Goal: Transaction & Acquisition: Purchase product/service

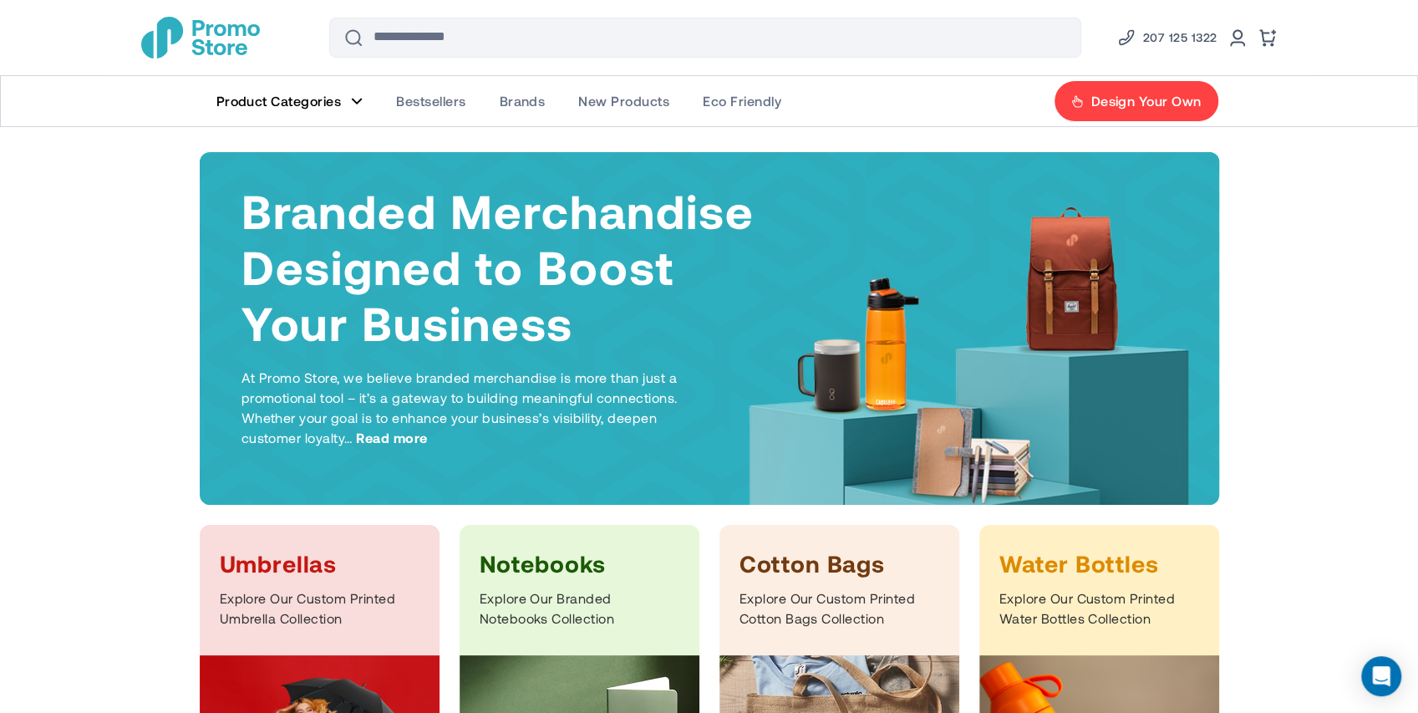
click at [441, 89] on link "Bestsellers" at bounding box center [430, 101] width 103 height 50
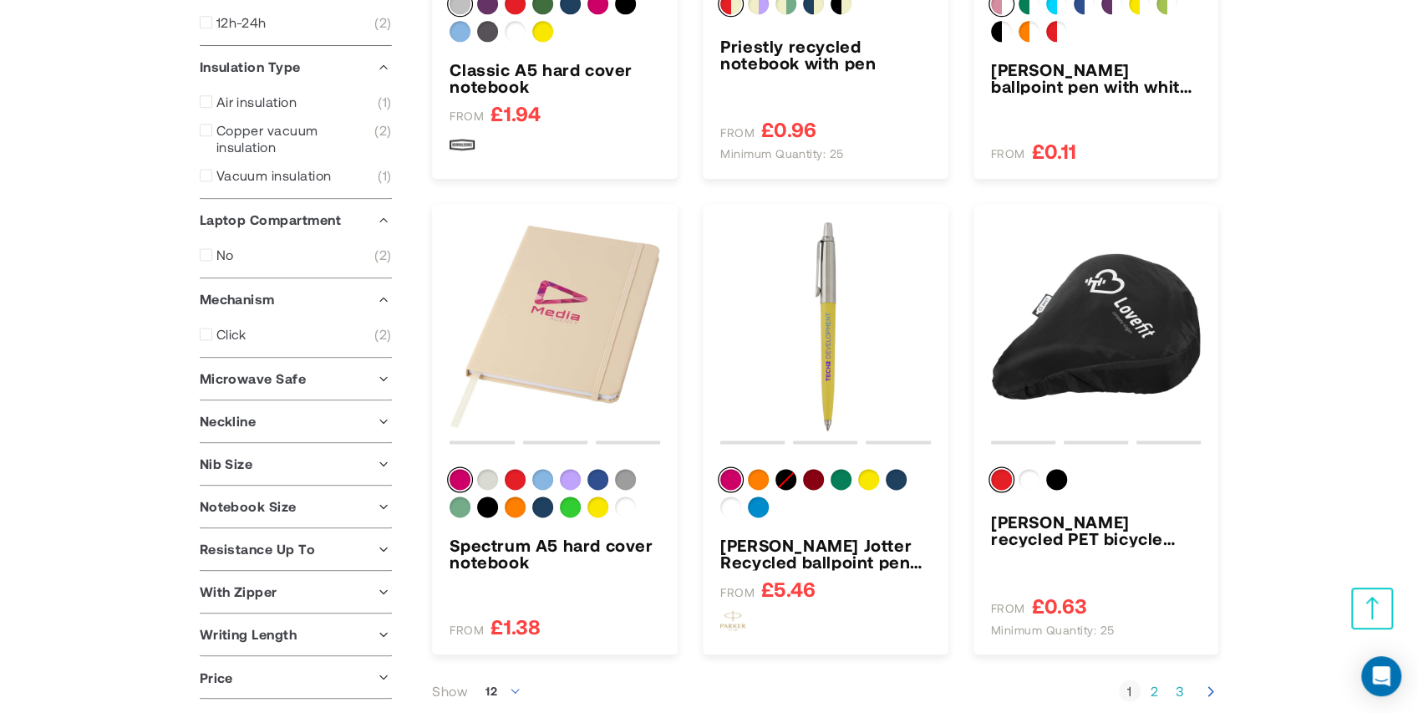
scroll to position [1671, 0]
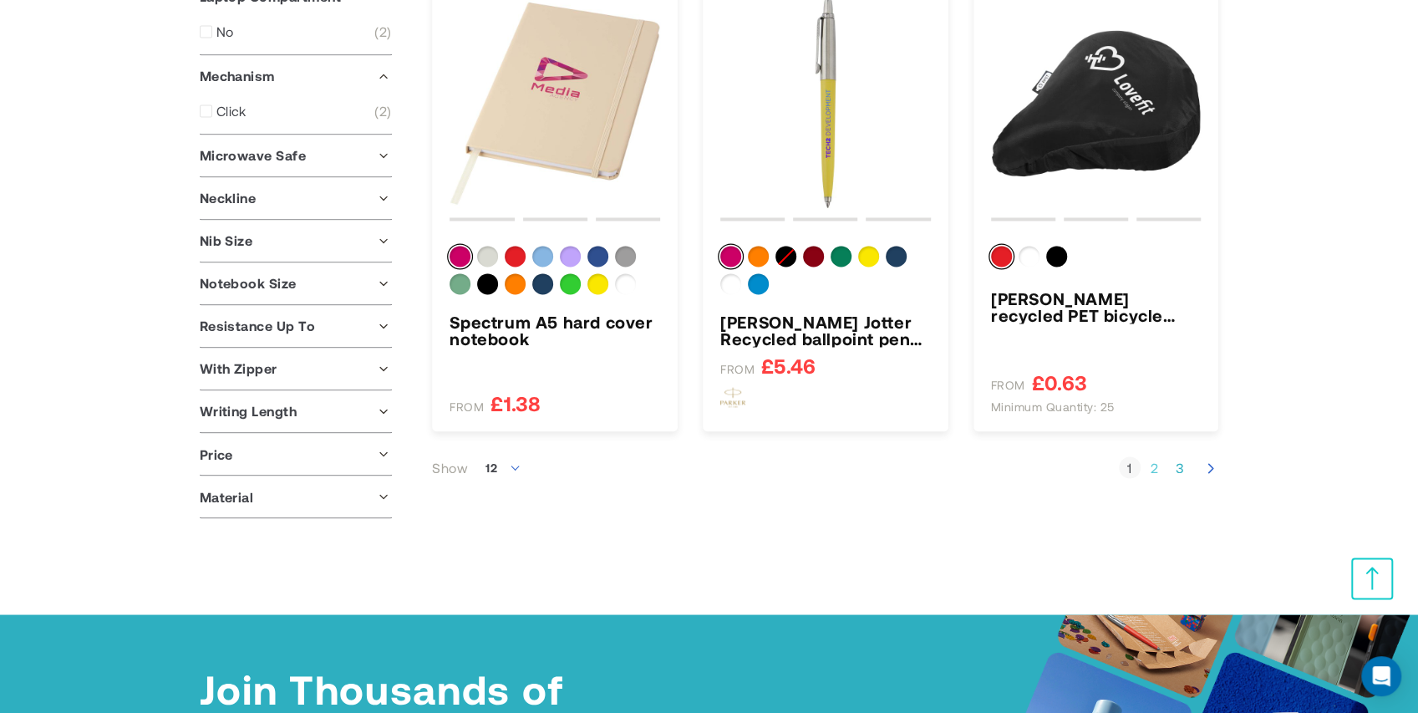
click at [1157, 465] on link "Page 2" at bounding box center [1155, 467] width 22 height 17
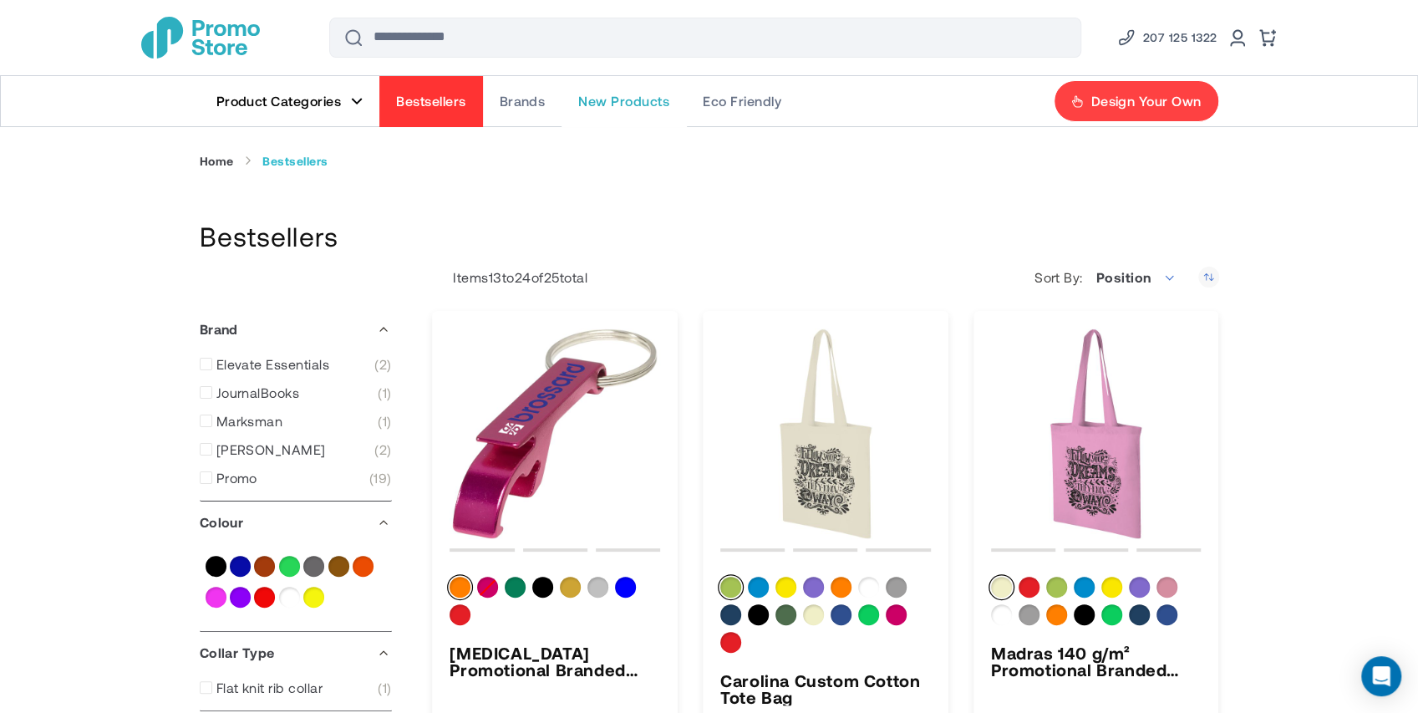
click at [653, 104] on span "New Products" at bounding box center [623, 101] width 91 height 17
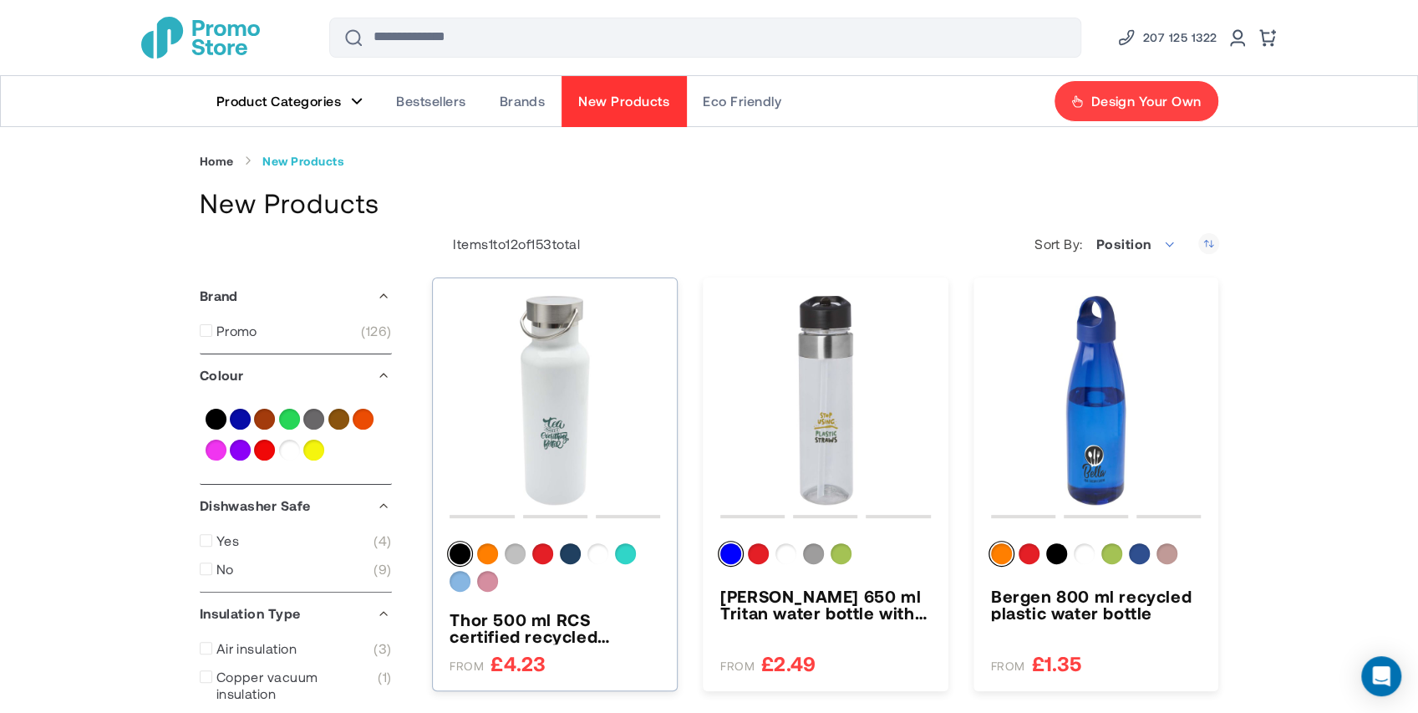
click at [566, 413] on img "Thor 500 ml RCS certified recycled stainless steel water bottle" at bounding box center [554, 400] width 211 height 211
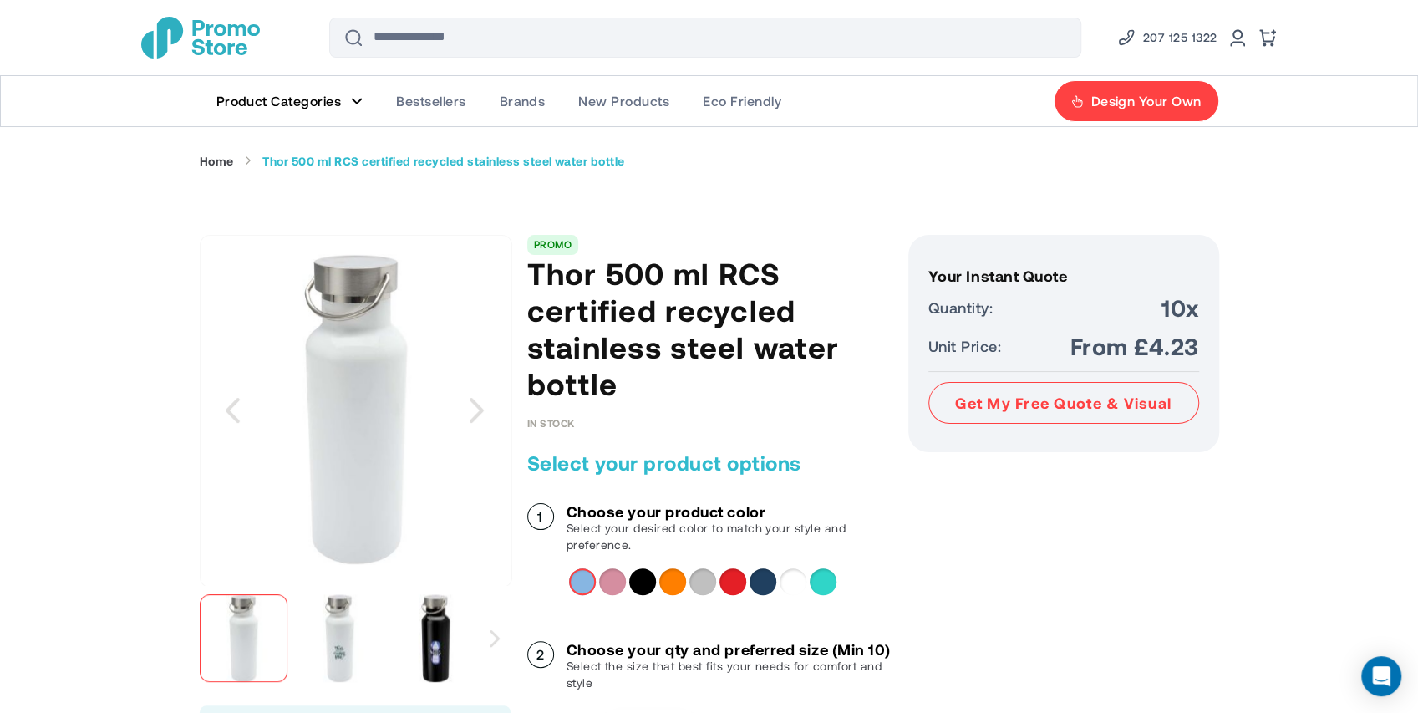
click at [346, 636] on img "Thor 500 ml RCS certified recycled stainless steel water bottle" at bounding box center [340, 638] width 88 height 88
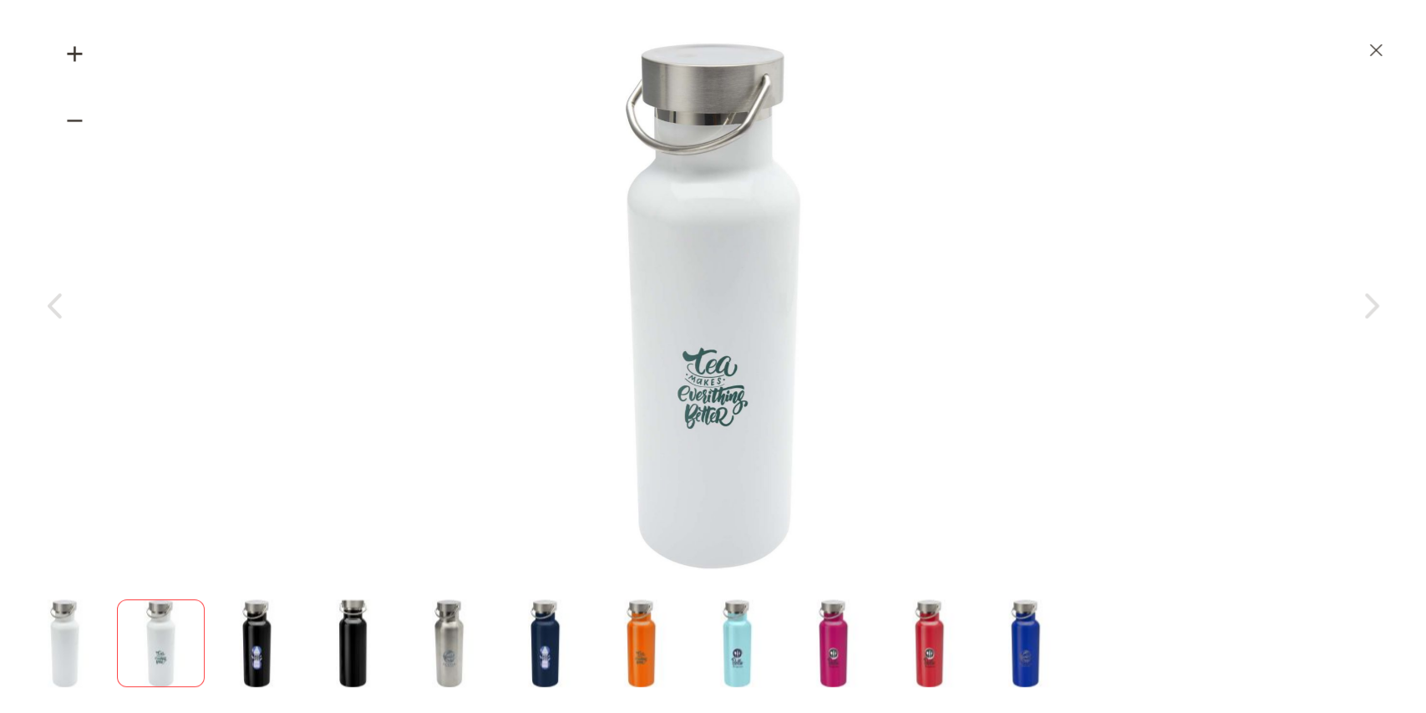
click at [832, 648] on img "Thor 500 ml RCS certified recycled stainless steel water bottle" at bounding box center [833, 643] width 88 height 88
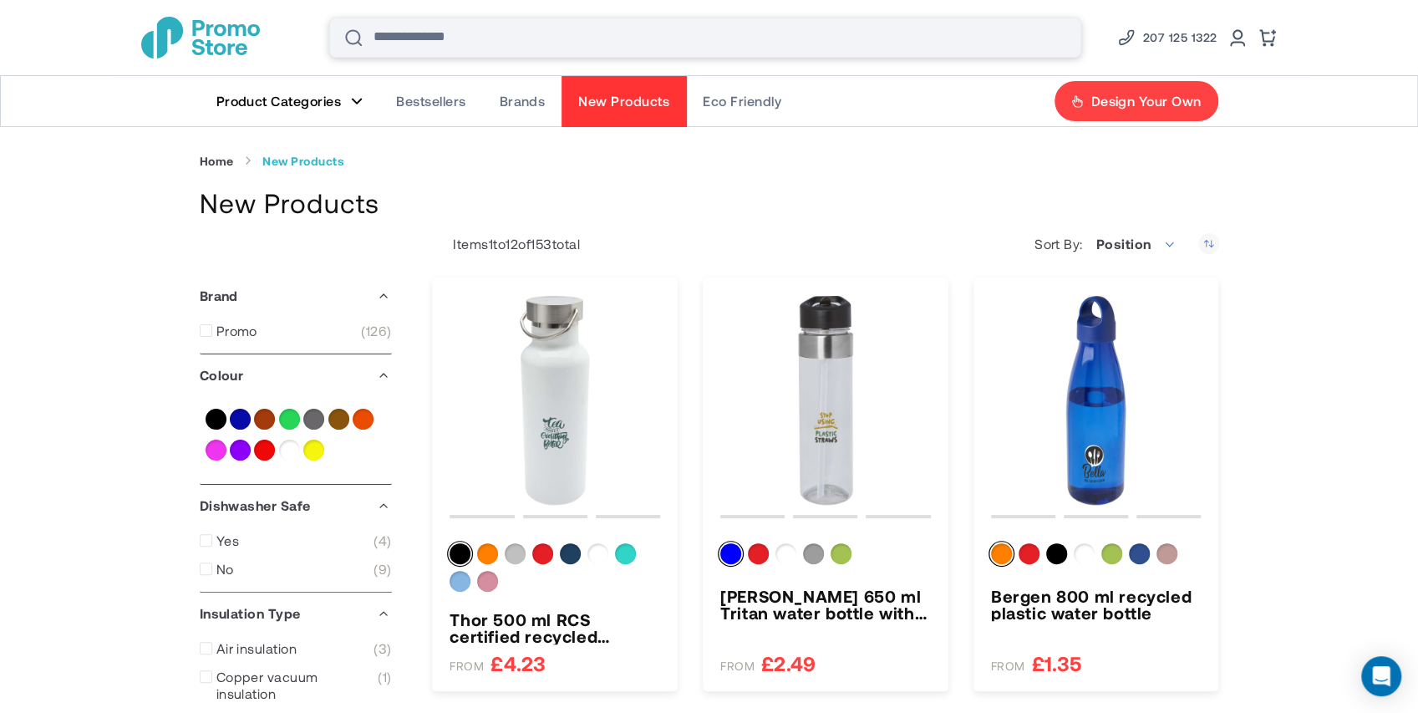
click at [568, 35] on input "Search" at bounding box center [705, 38] width 752 height 40
type input "***"
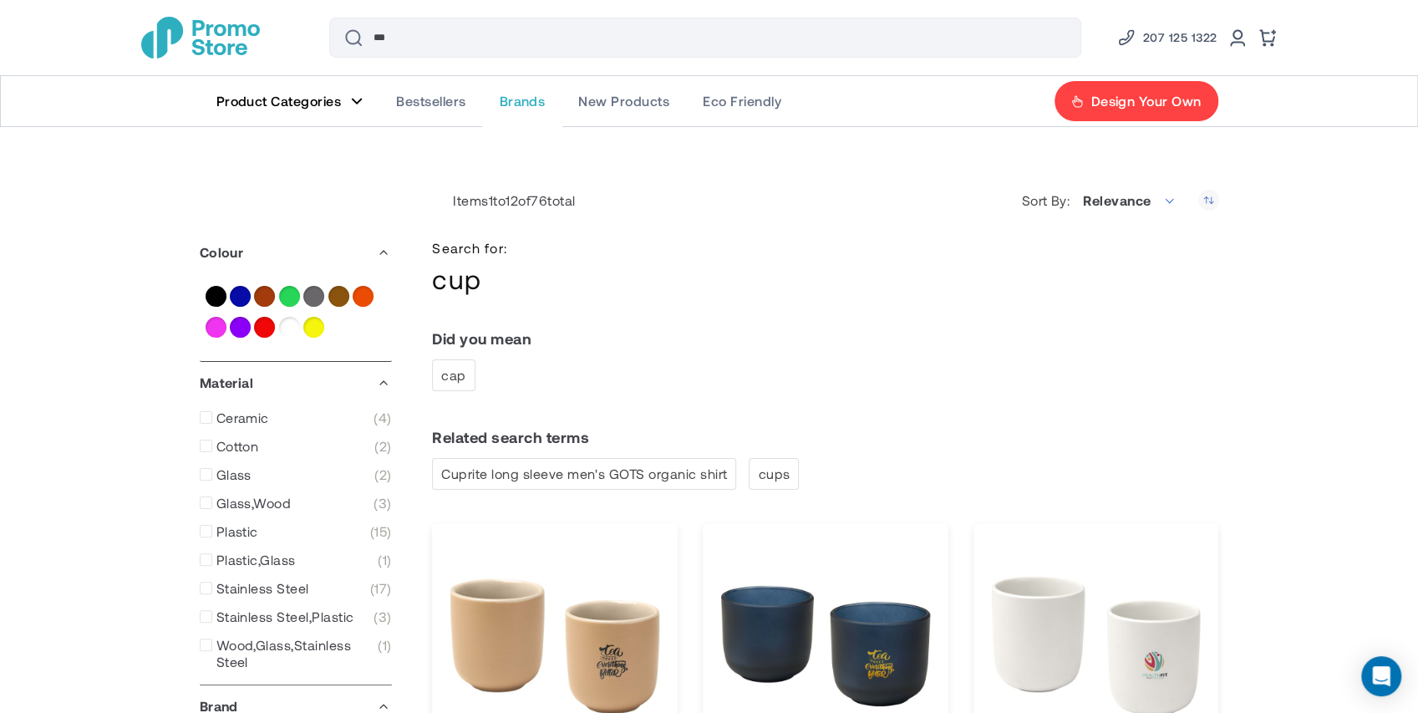
click at [513, 96] on span "Brands" at bounding box center [522, 101] width 46 height 17
click at [647, 104] on span "New Products" at bounding box center [623, 101] width 91 height 17
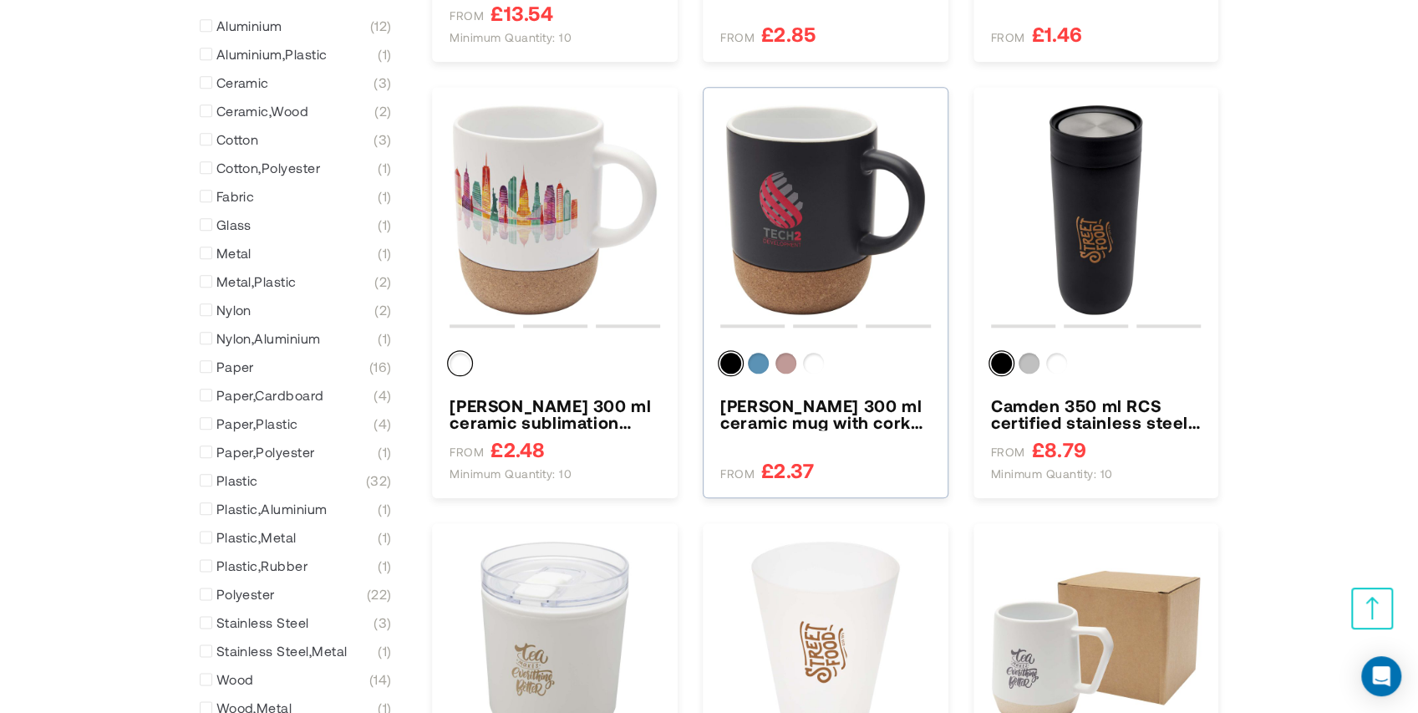
scroll to position [1299, 0]
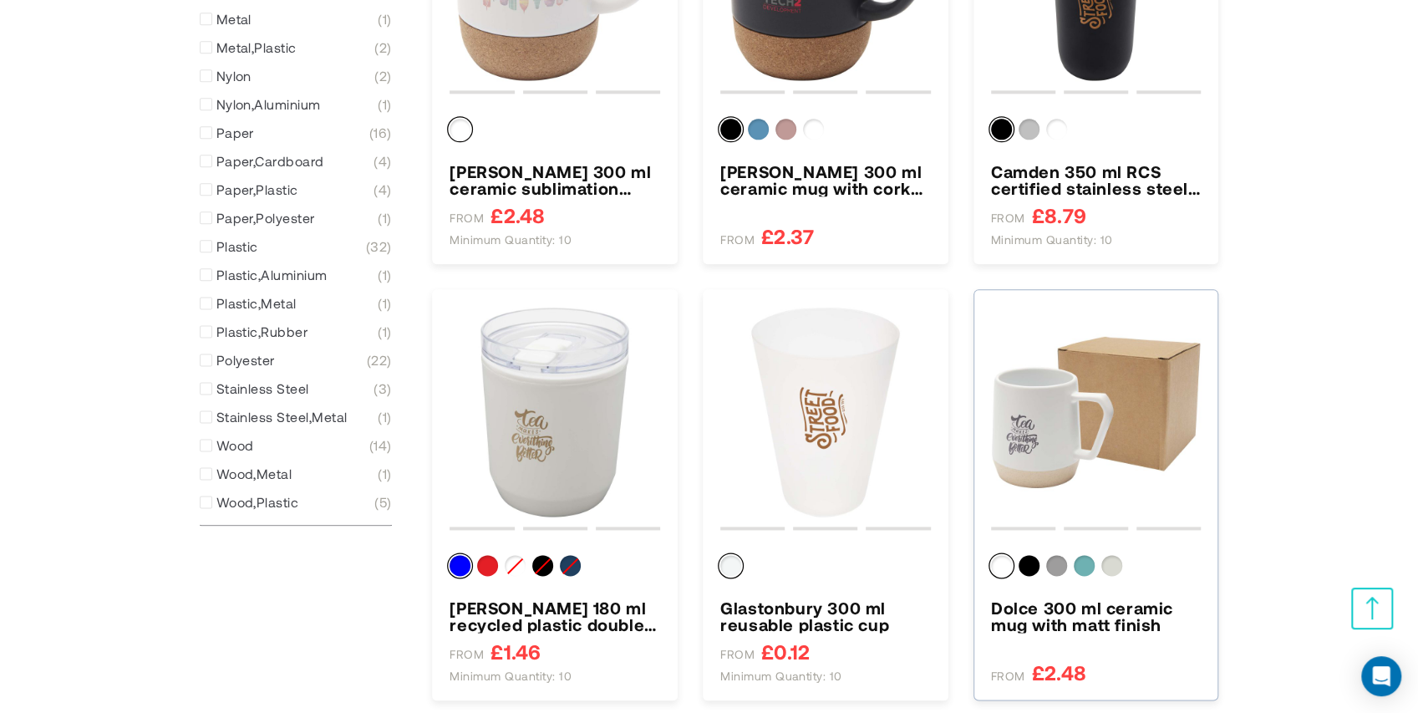
click at [1065, 429] on img "Dolce 300 ml ceramic mug with matt finish" at bounding box center [1096, 412] width 211 height 211
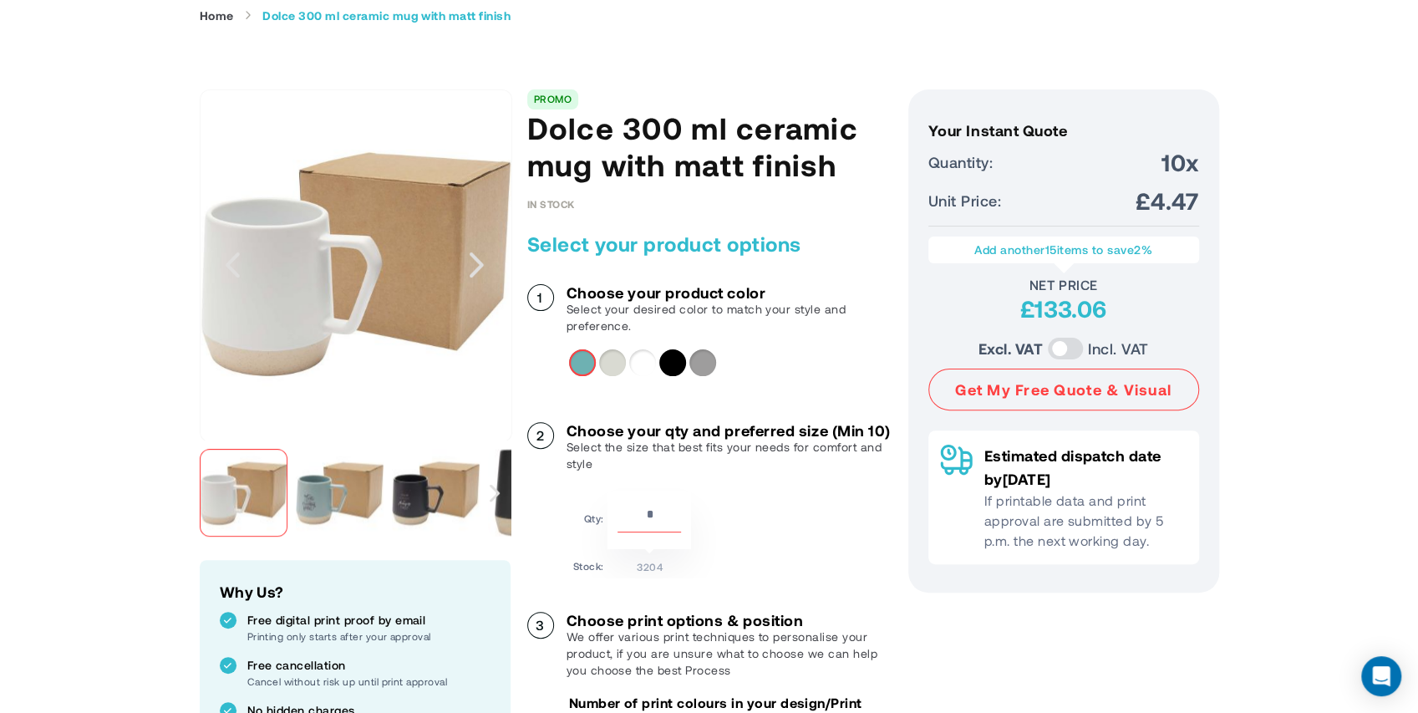
scroll to position [185, 0]
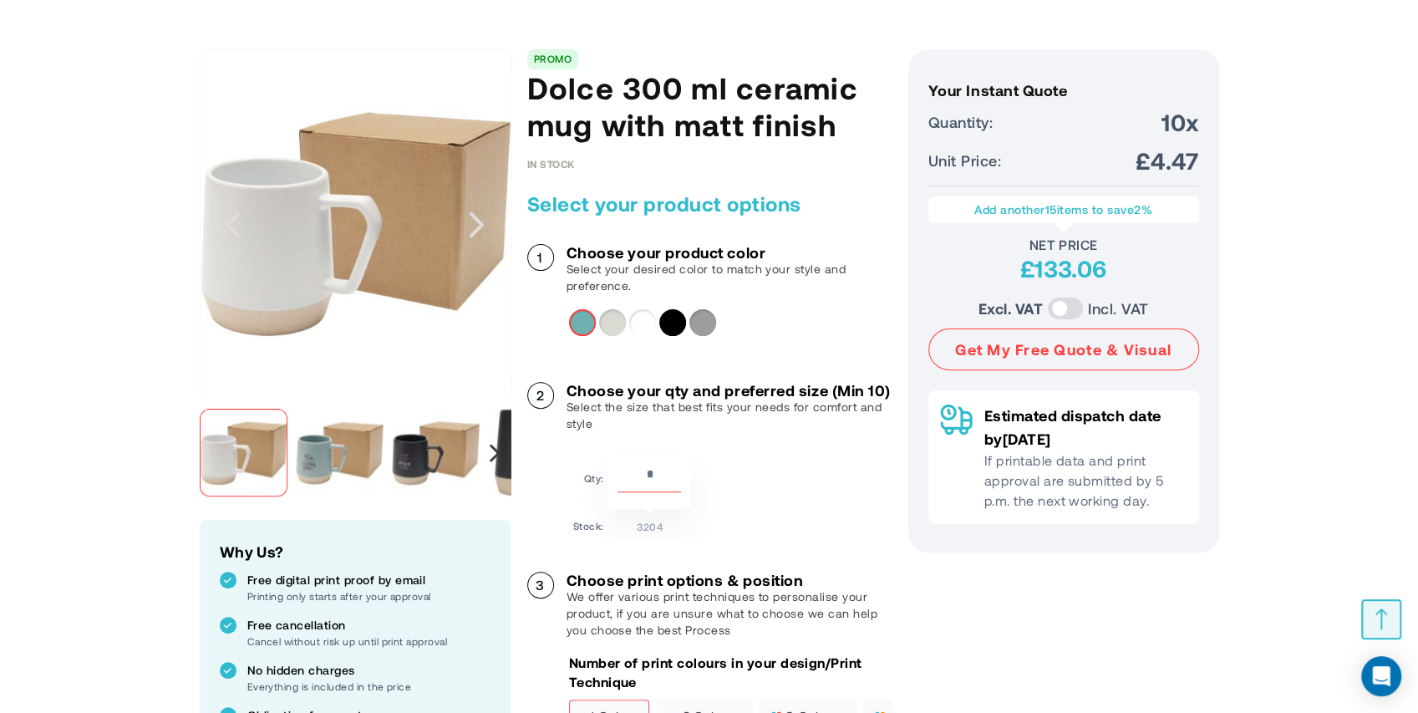
click at [493, 449] on div "Next" at bounding box center [495, 453] width 10 height 18
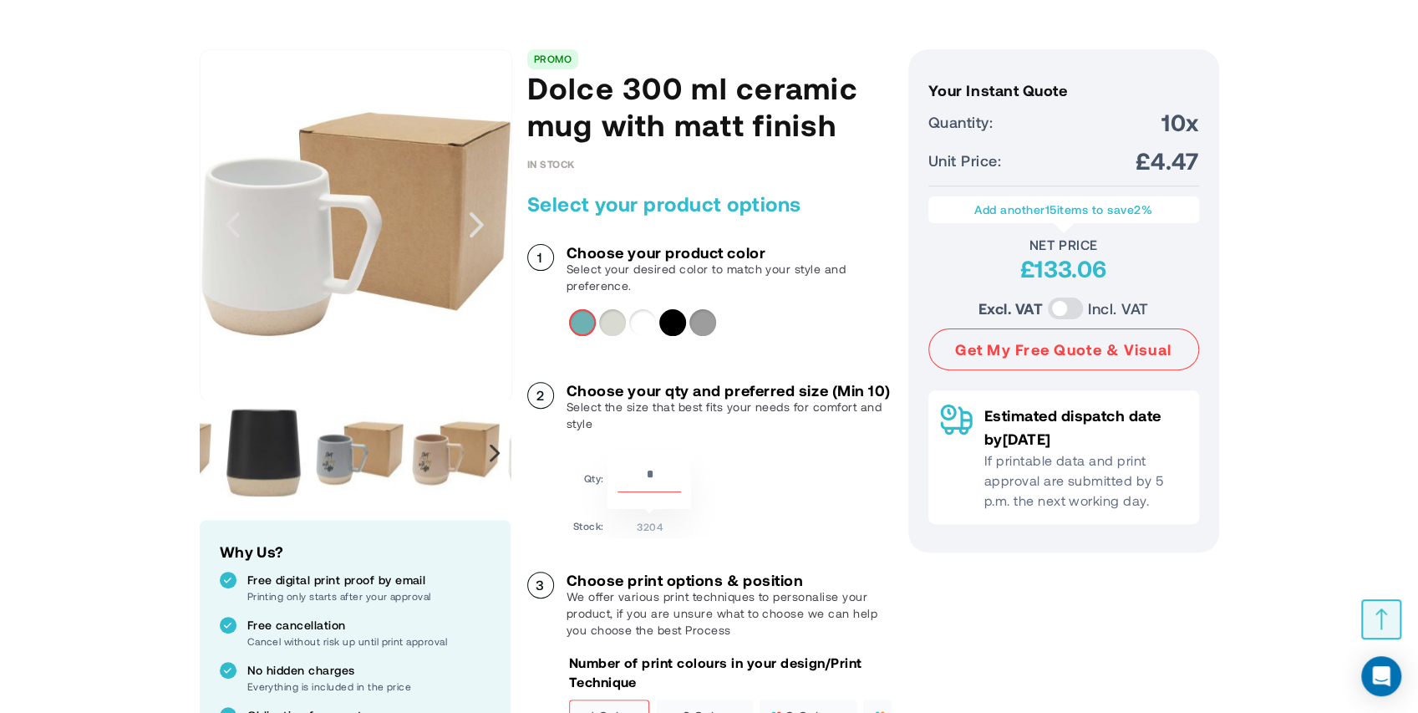
click at [494, 451] on div "Next" at bounding box center [495, 453] width 10 height 18
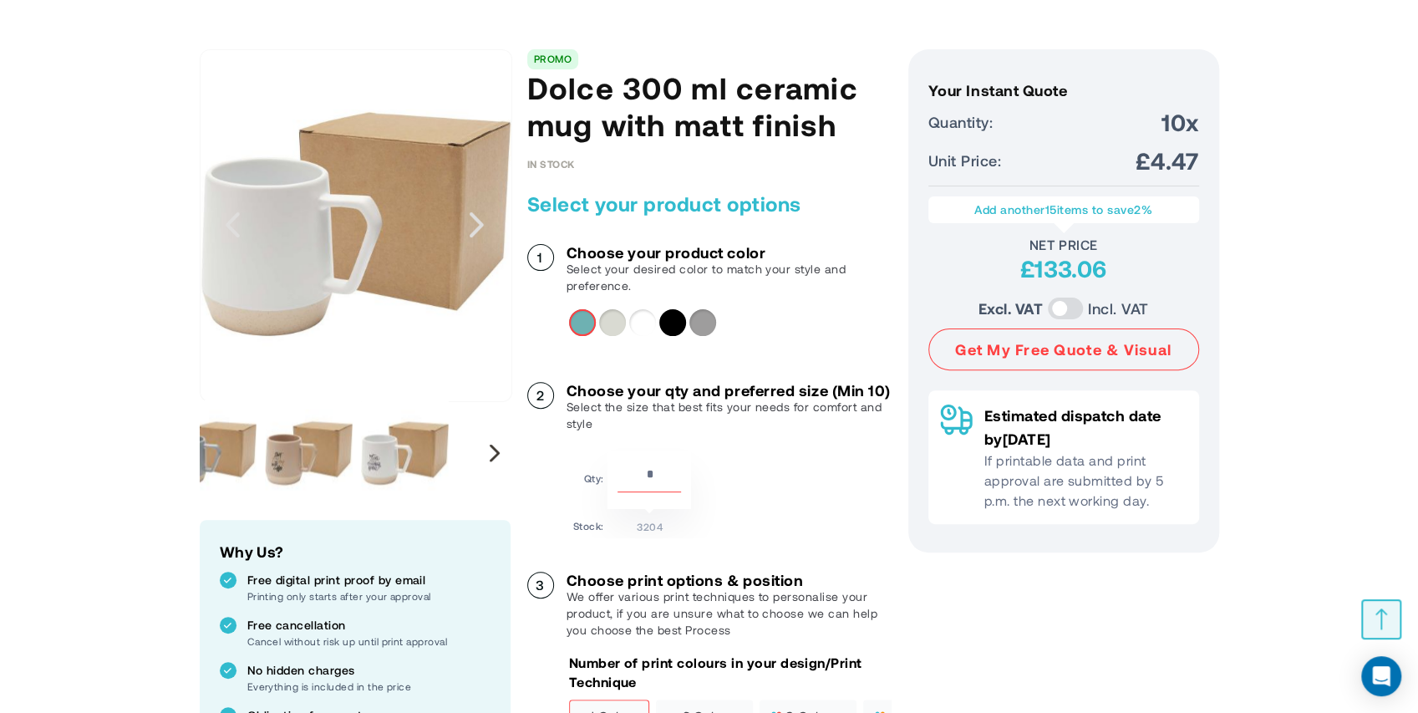
click at [494, 452] on div "Next" at bounding box center [495, 453] width 10 height 18
click at [221, 450] on div "Previous" at bounding box center [215, 452] width 31 height 104
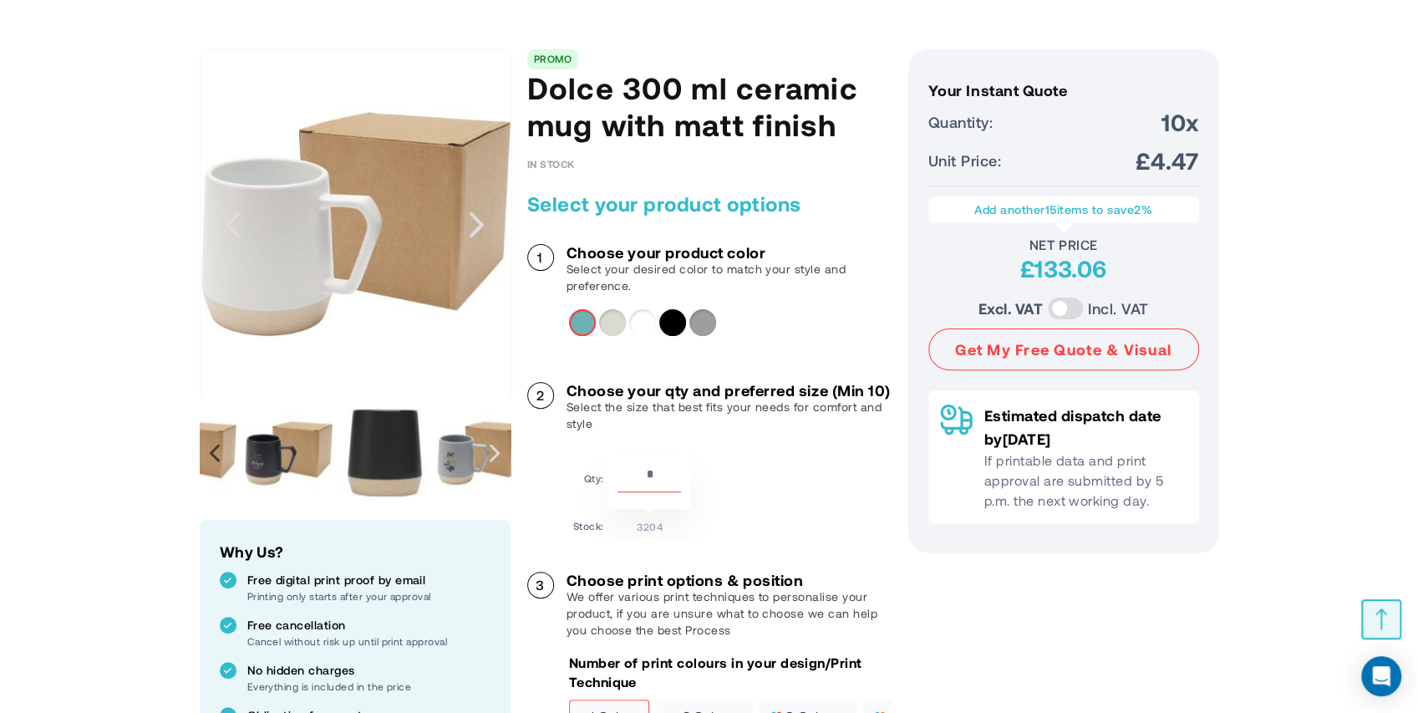
click at [219, 449] on div "Previous" at bounding box center [215, 453] width 10 height 18
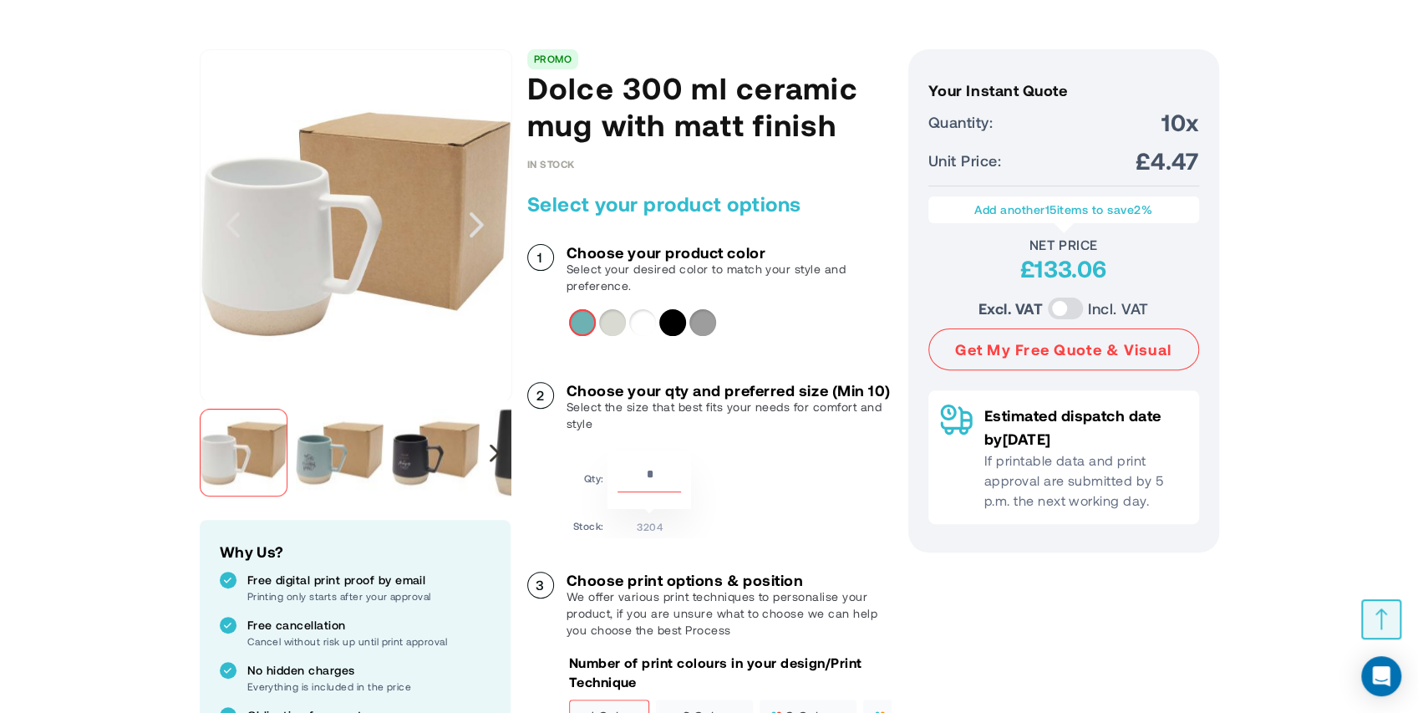
click at [491, 448] on div "Next" at bounding box center [495, 453] width 10 height 18
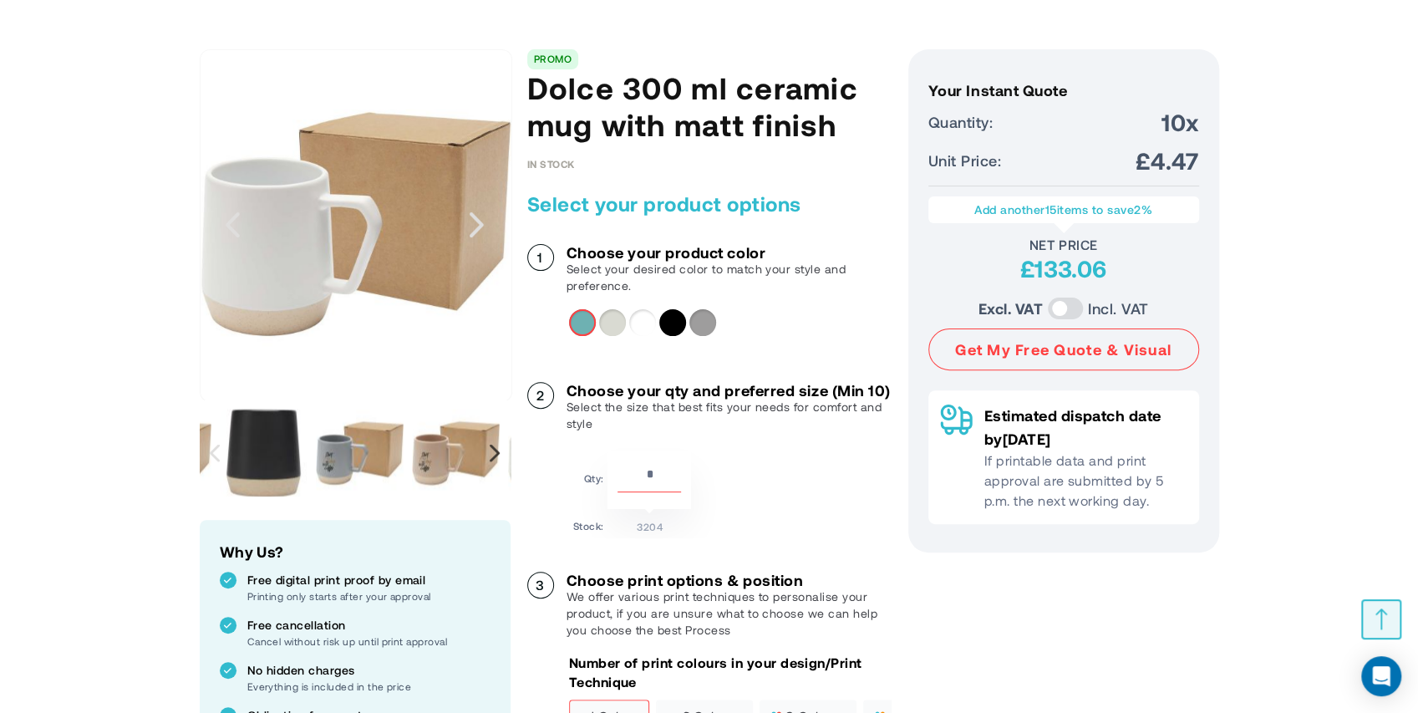
click at [490, 454] on div "Next" at bounding box center [495, 453] width 10 height 18
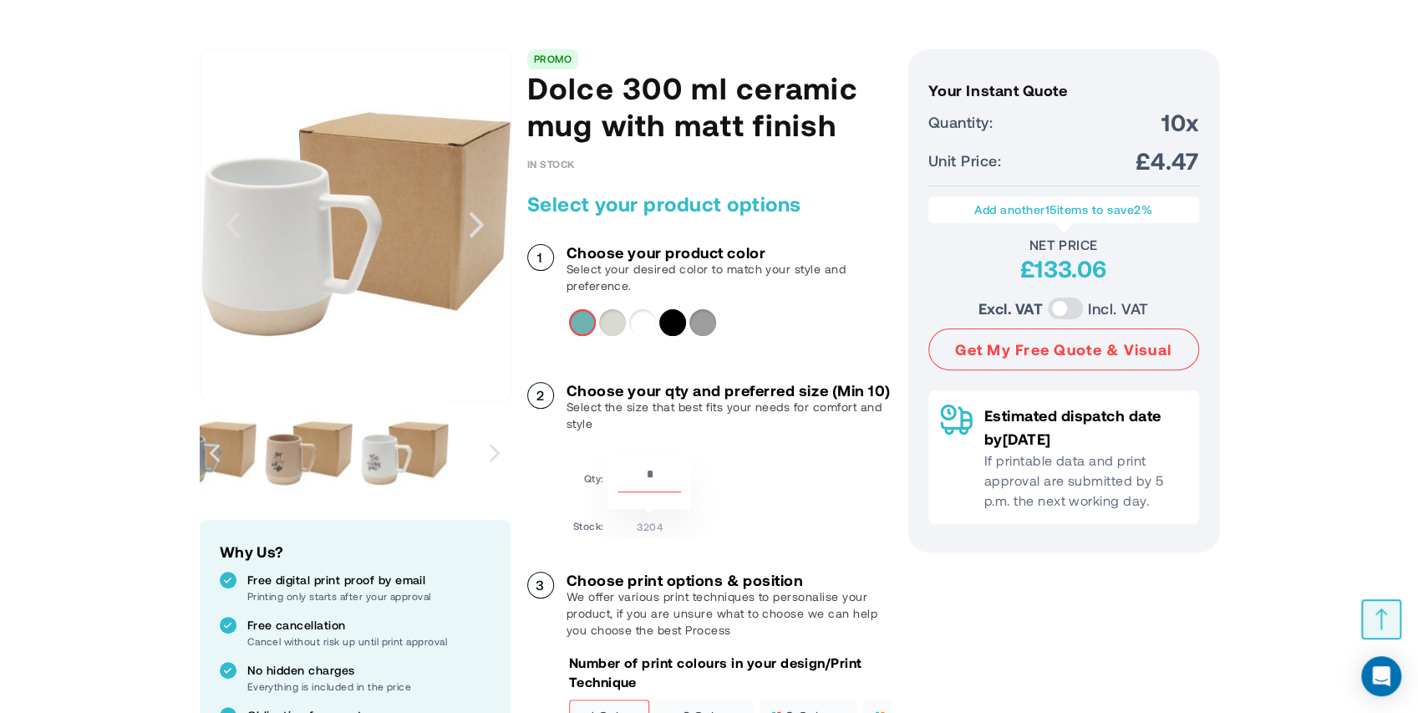
click at [388, 453] on img "Dolce 300 ml ceramic mug with matt finish" at bounding box center [405, 453] width 88 height 88
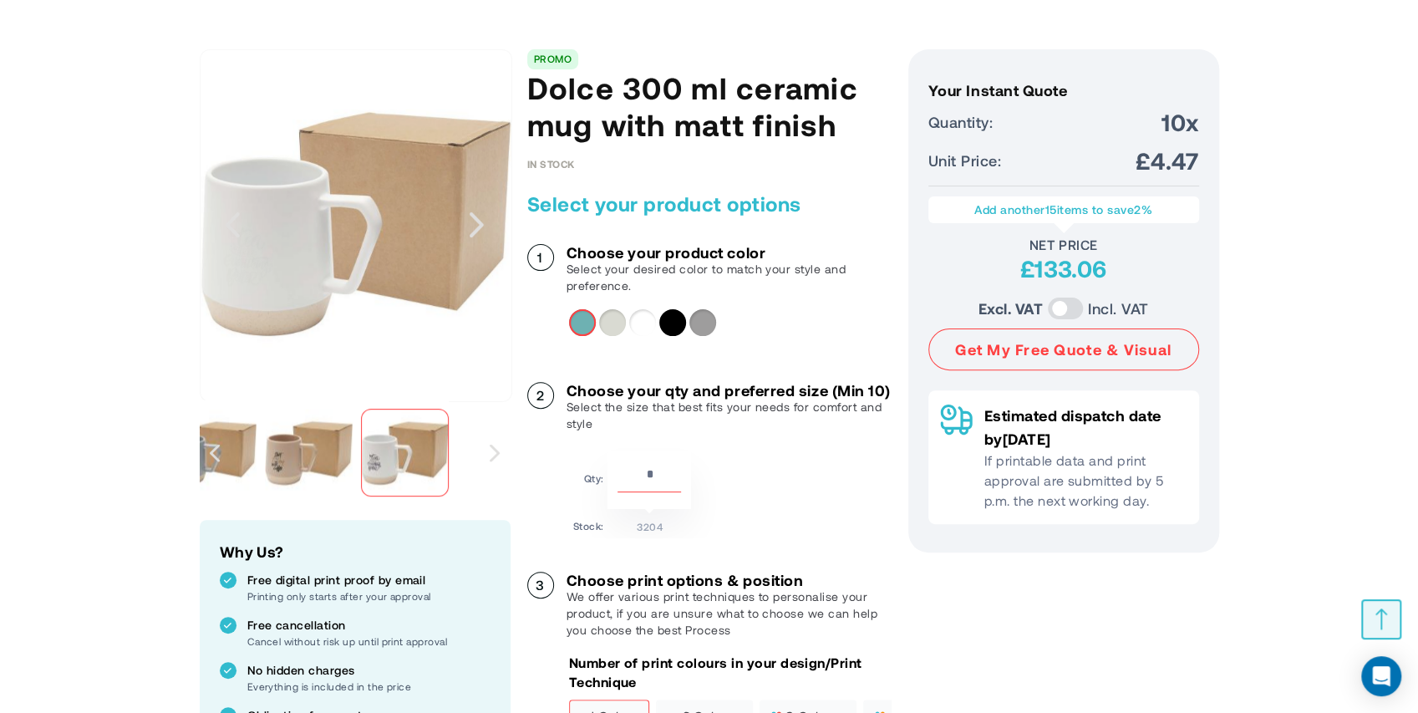
click at [379, 454] on img "Dolce 300 ml ceramic mug with matt finish" at bounding box center [405, 453] width 88 height 88
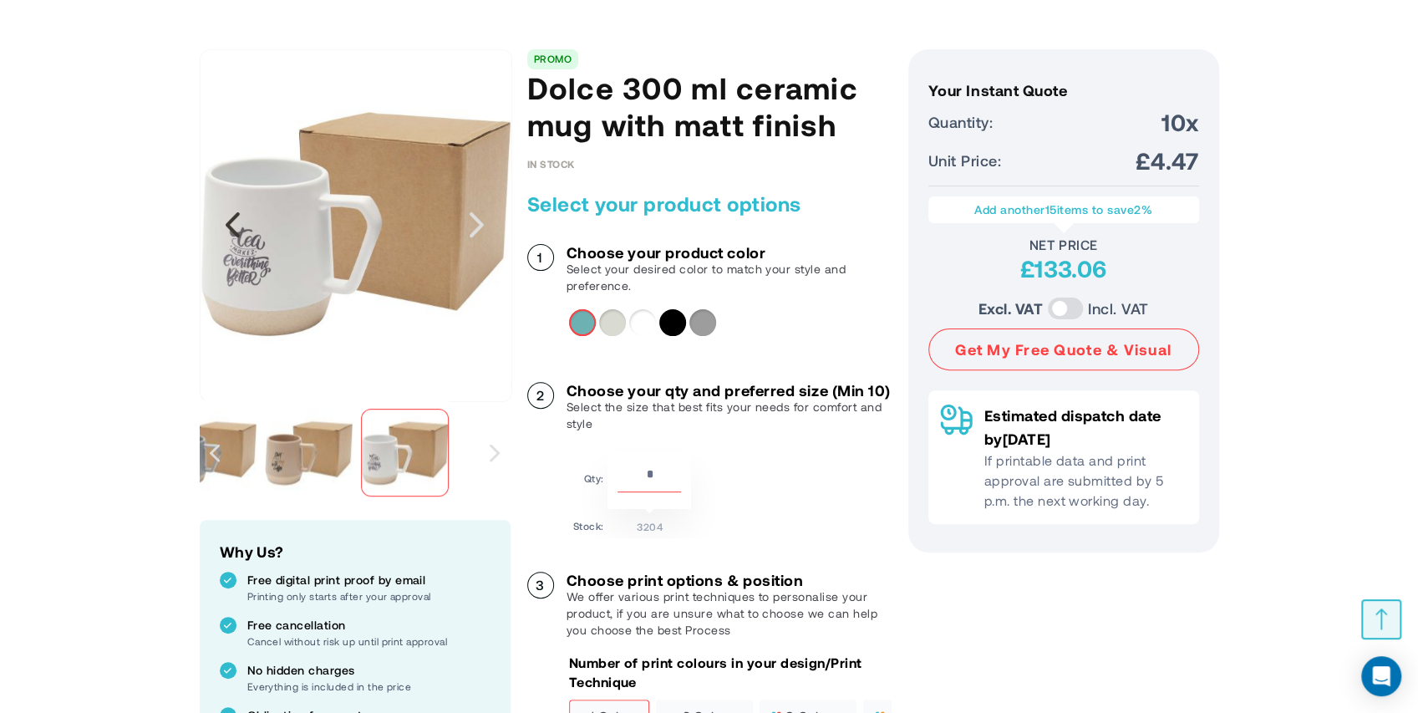
click at [261, 271] on div "Previous" at bounding box center [233, 224] width 67 height 351
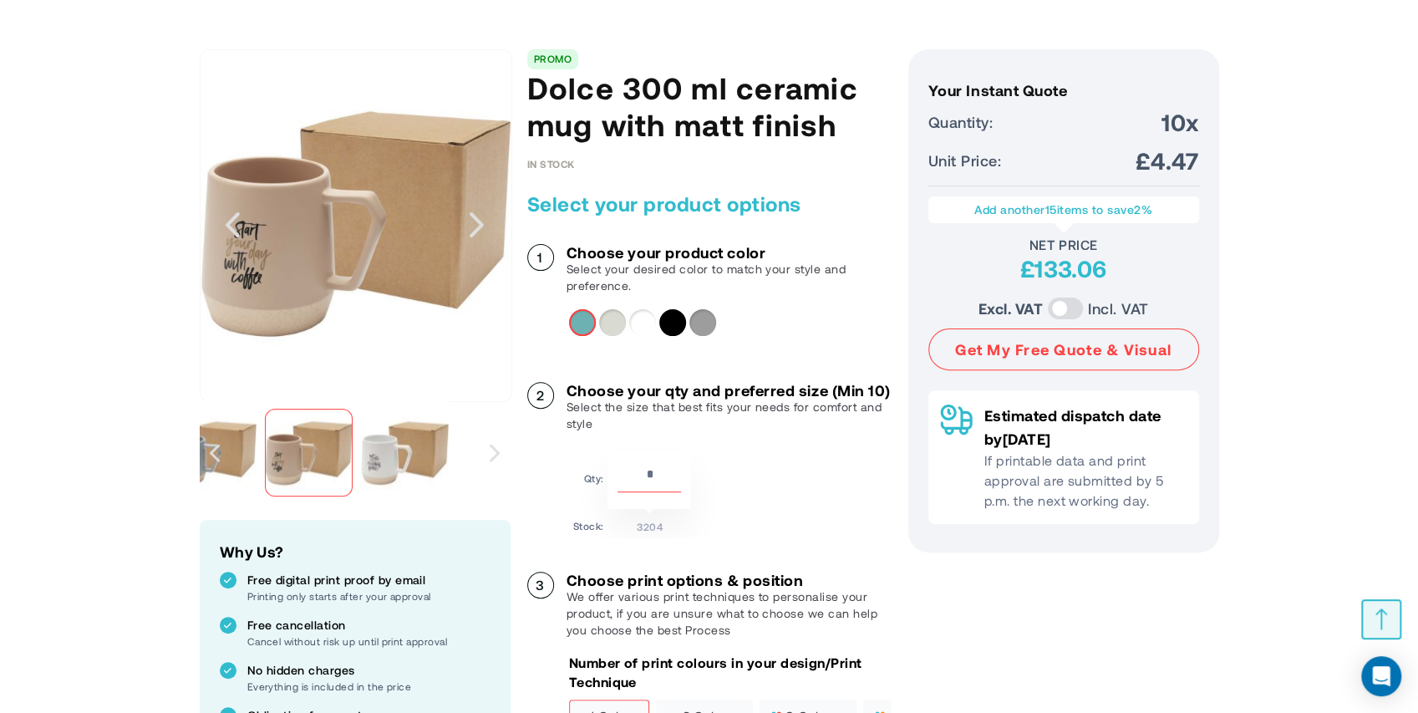
click at [390, 451] on img "Dolce 300 ml ceramic mug with matt finish" at bounding box center [405, 453] width 88 height 88
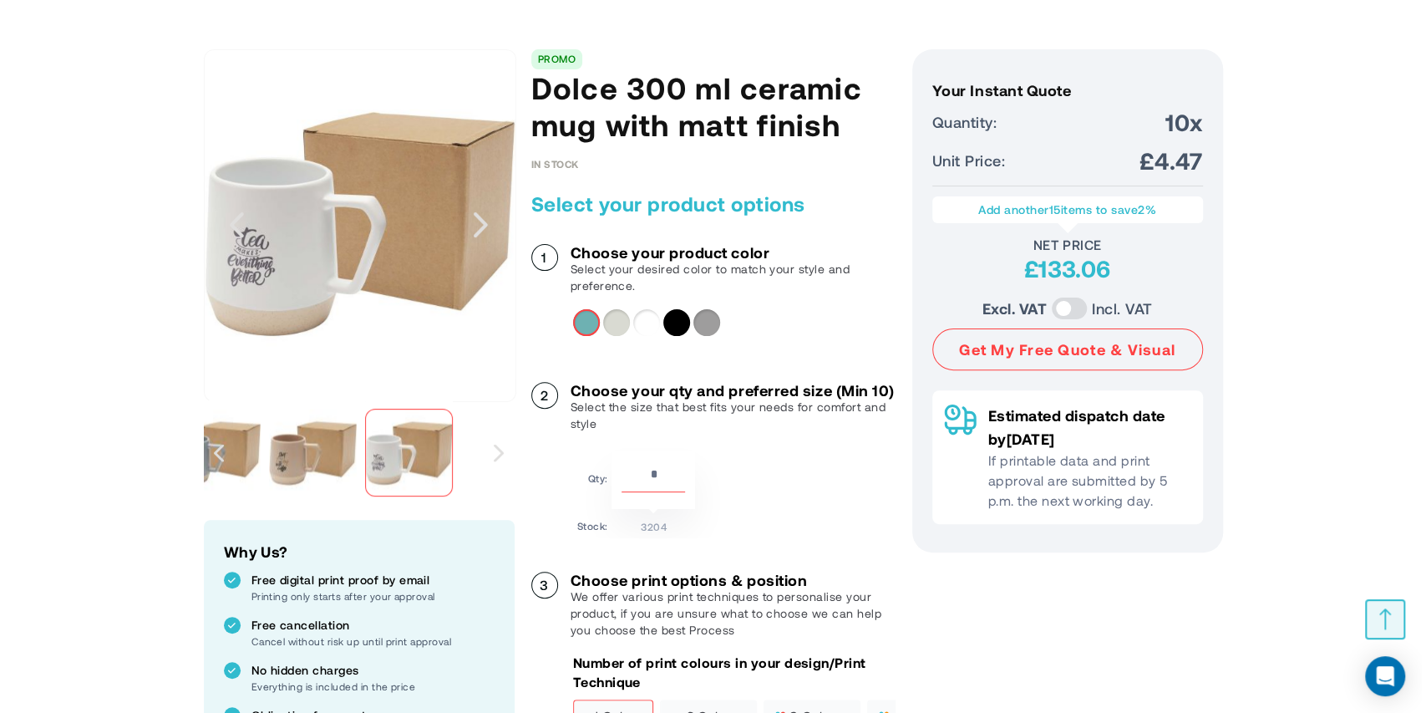
scroll to position [0, 0]
